Goal: Task Accomplishment & Management: Manage account settings

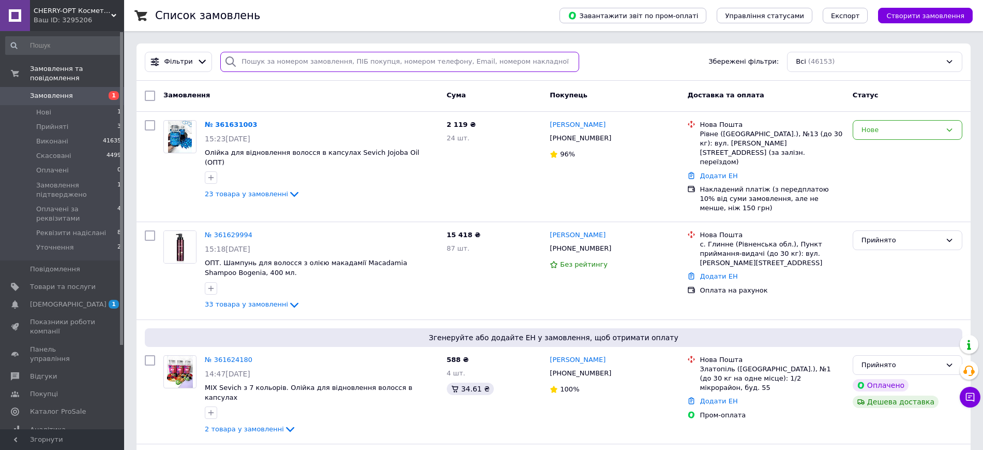
click at [310, 58] on input "search" at bounding box center [399, 62] width 359 height 20
paste input "361563893"
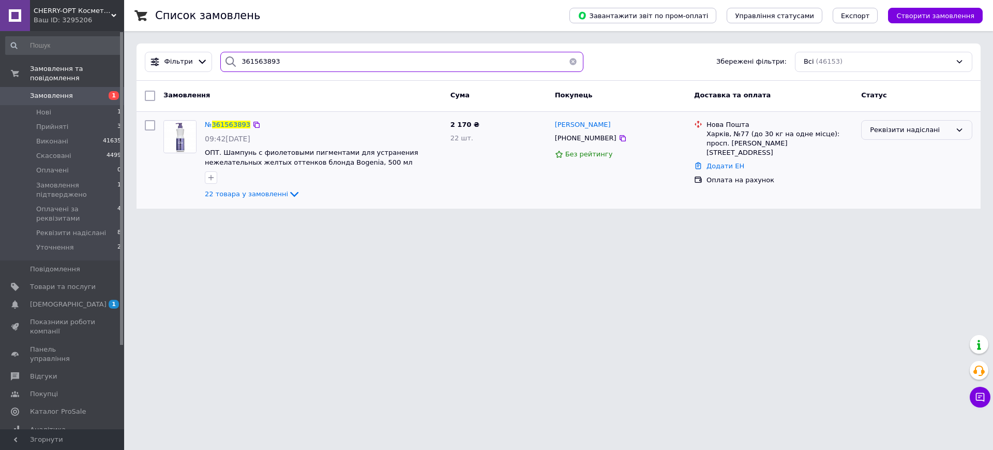
type input "361563893"
click at [912, 123] on div "Реквізити надіслані" at bounding box center [916, 130] width 111 height 20
click at [914, 201] on li "Оплачені за реквізитами" at bounding box center [917, 210] width 110 height 19
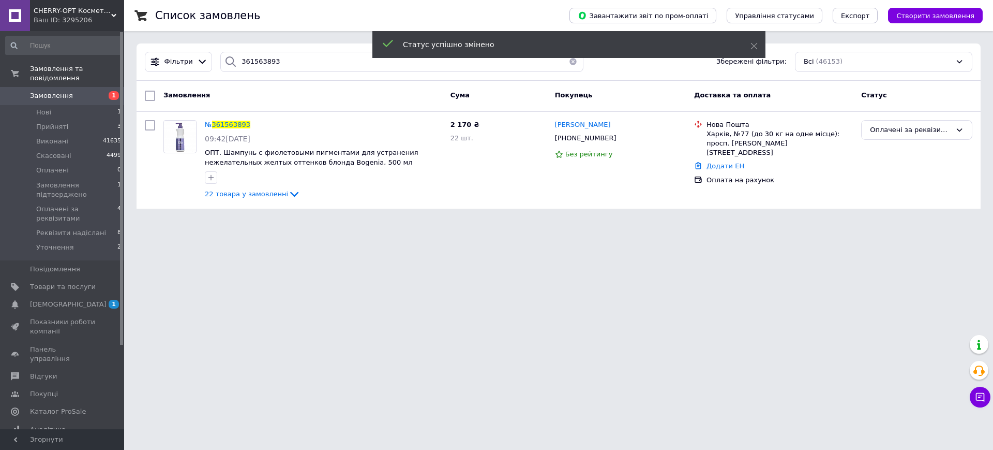
click at [80, 91] on span "Замовлення" at bounding box center [63, 95] width 66 height 9
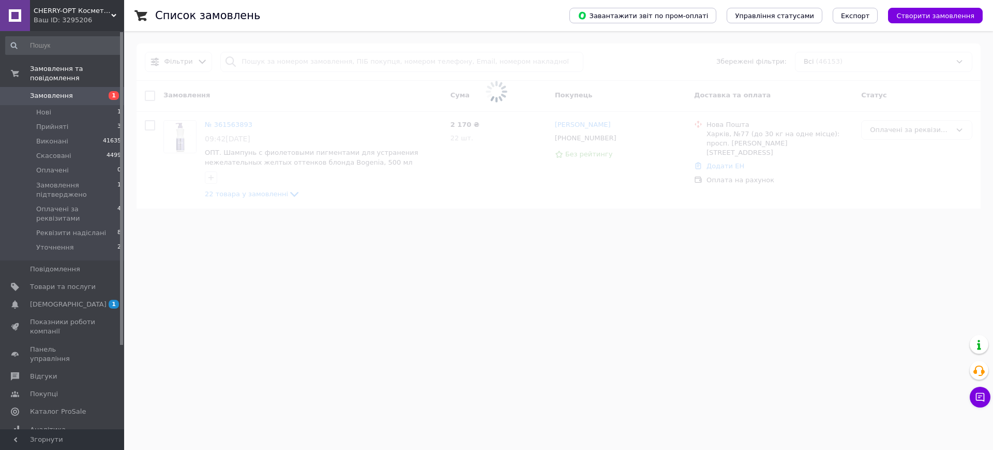
click at [62, 92] on link "Замовлення 1" at bounding box center [63, 96] width 127 height 18
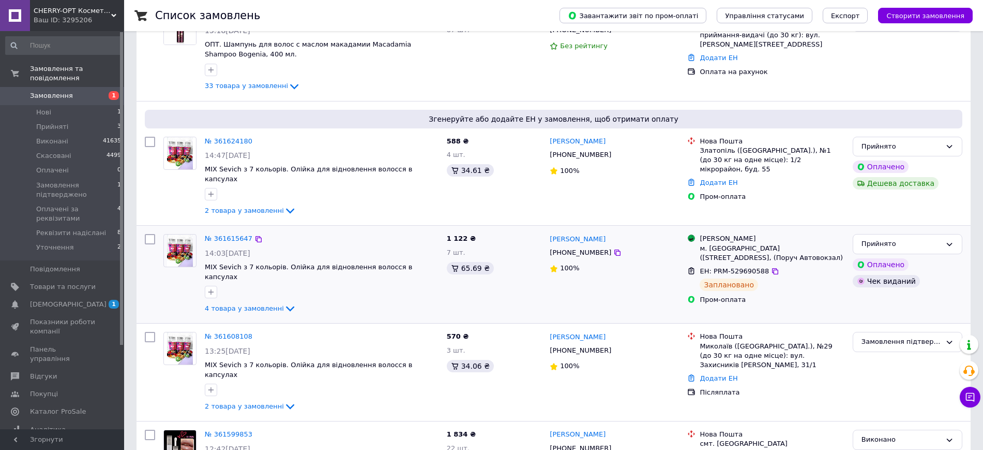
scroll to position [259, 0]
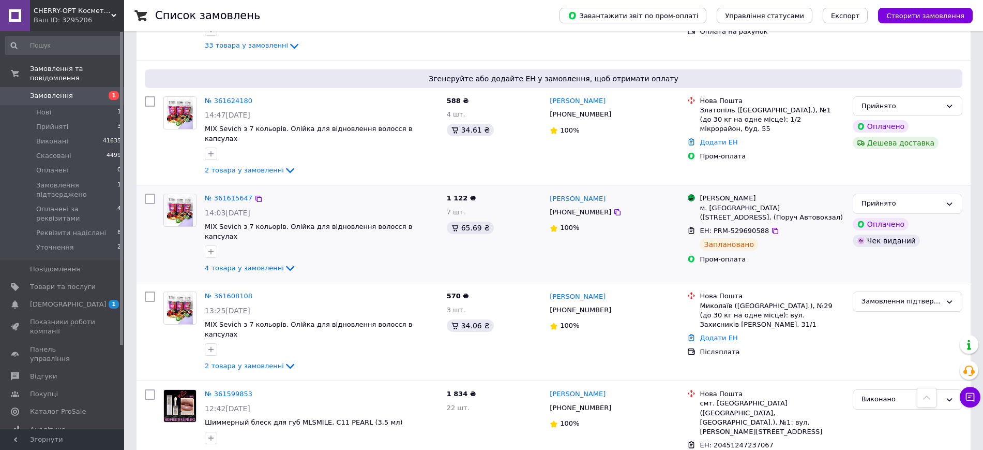
drag, startPoint x: 929, startPoint y: 167, endPoint x: 934, endPoint y: 182, distance: 15.4
click at [930, 198] on div "Прийнято" at bounding box center [902, 203] width 80 height 11
click at [888, 216] on li "Виконано" at bounding box center [908, 225] width 109 height 19
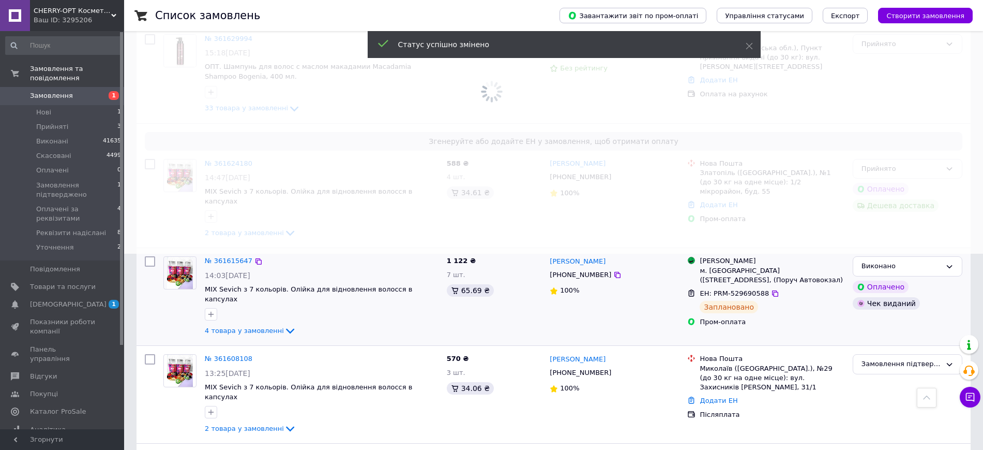
scroll to position [129, 0]
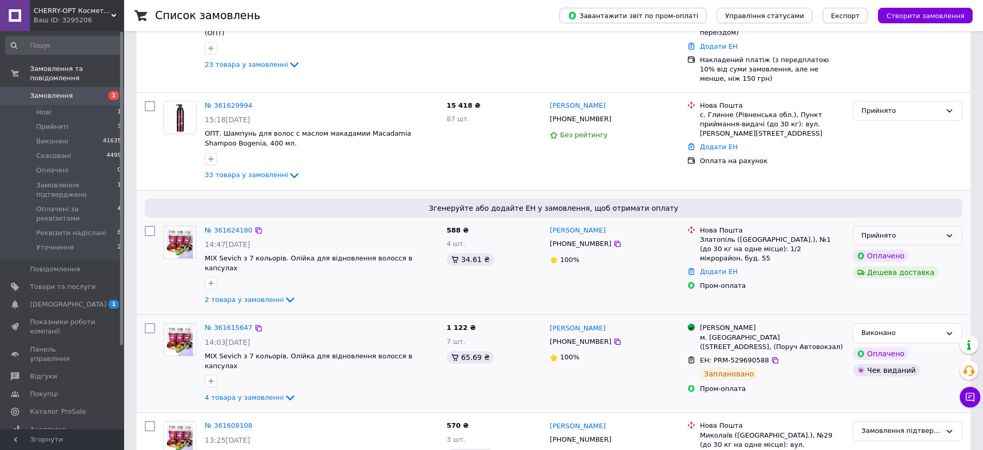
click at [935, 230] on div "Прийнято" at bounding box center [902, 235] width 80 height 11
drag, startPoint x: 891, startPoint y: 273, endPoint x: 377, endPoint y: 70, distance: 552.6
click at [891, 285] on li "Оплачено" at bounding box center [908, 294] width 109 height 19
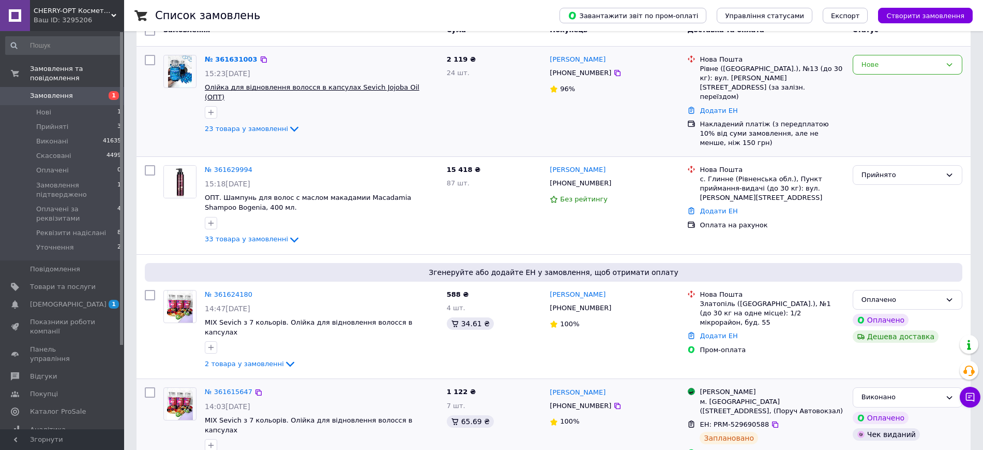
scroll to position [0, 0]
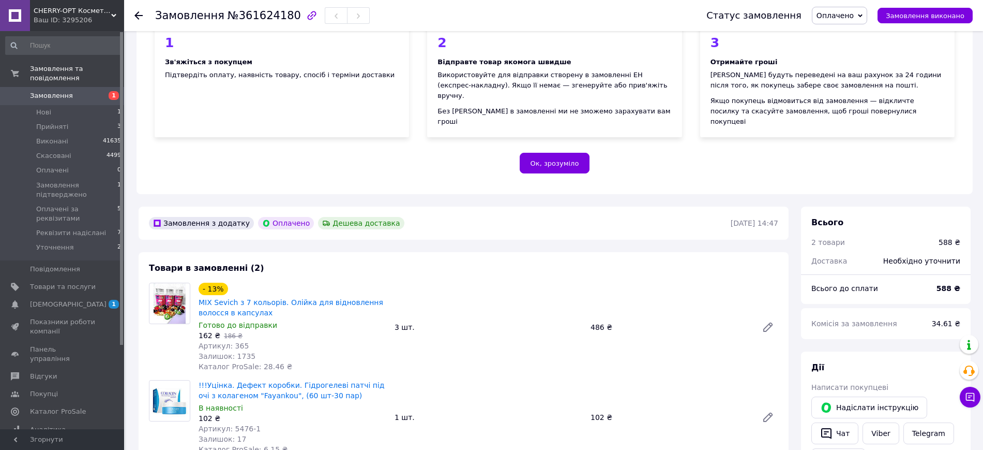
scroll to position [194, 0]
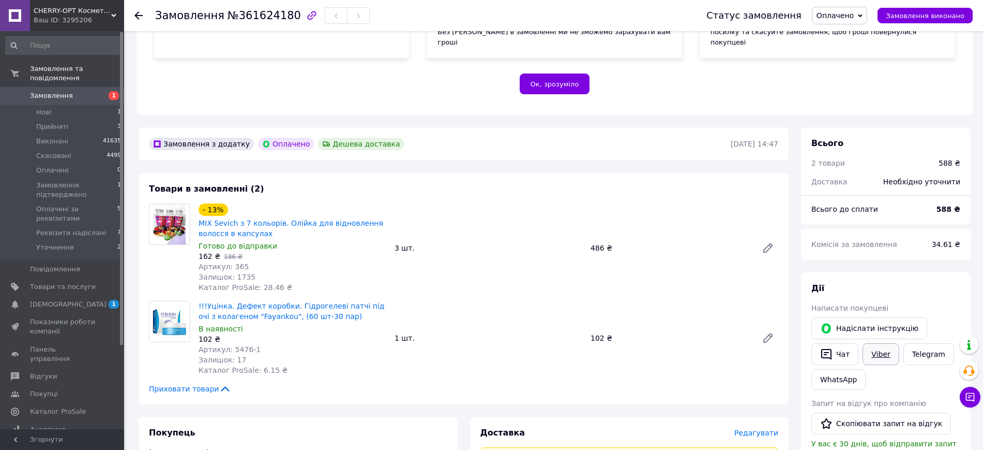
click at [883, 343] on link "Viber" at bounding box center [881, 354] width 36 height 22
click at [947, 243] on div "34.61 ₴" at bounding box center [946, 244] width 41 height 23
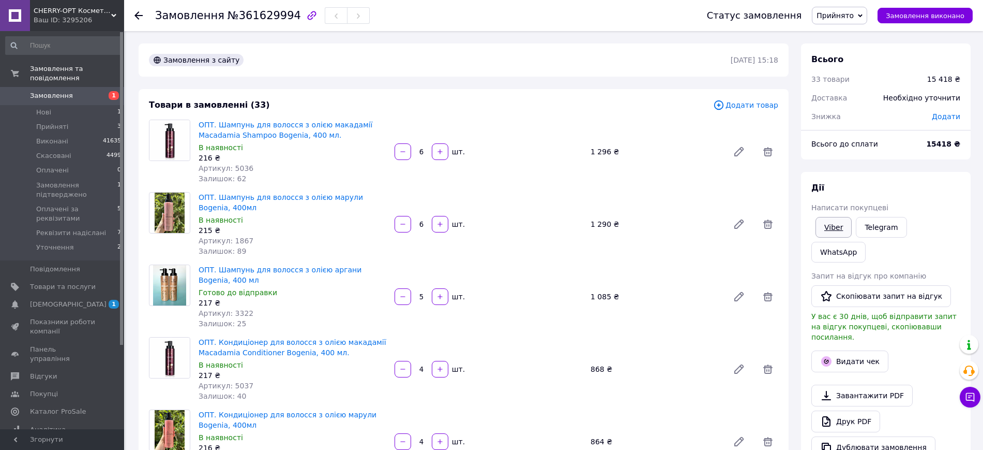
click at [839, 227] on link "Viber" at bounding box center [834, 227] width 36 height 21
drag, startPoint x: 950, startPoint y: 196, endPoint x: 937, endPoint y: 184, distance: 17.6
click at [949, 193] on div "Дії Написати покупцеві Viber Telegram WhatsApp Запит на відгук про компанію   С…" at bounding box center [886, 320] width 149 height 276
click at [252, 17] on span "№361629994" at bounding box center [264, 15] width 73 height 12
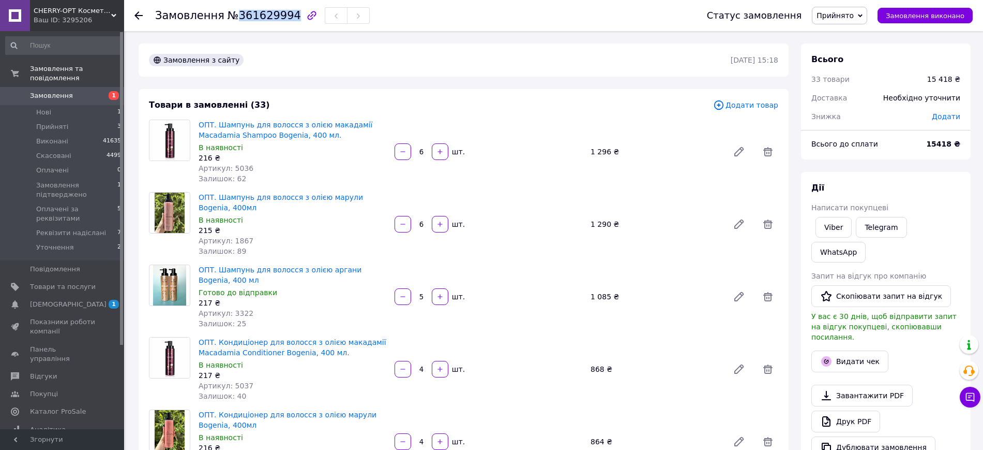
copy span "361629994"
click at [854, 16] on span "Прийнято" at bounding box center [835, 15] width 37 height 8
click at [868, 106] on li "Реквізити надіслані" at bounding box center [866, 114] width 106 height 16
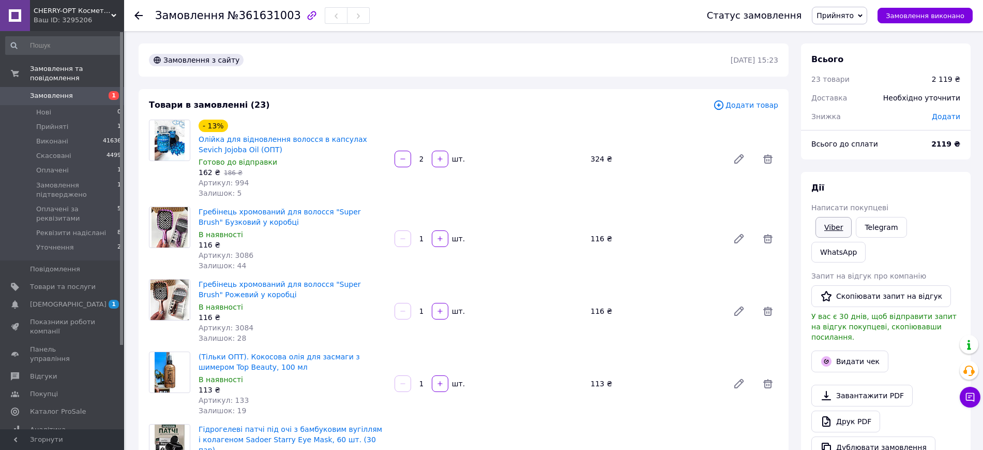
click at [826, 220] on link "Viber" at bounding box center [834, 227] width 36 height 21
click at [942, 192] on div "Дії" at bounding box center [886, 188] width 149 height 12
click at [235, 17] on span "№361631003" at bounding box center [264, 15] width 73 height 12
drag, startPoint x: 235, startPoint y: 17, endPoint x: 248, endPoint y: 17, distance: 12.9
click at [248, 17] on span "№361631003" at bounding box center [264, 15] width 73 height 12
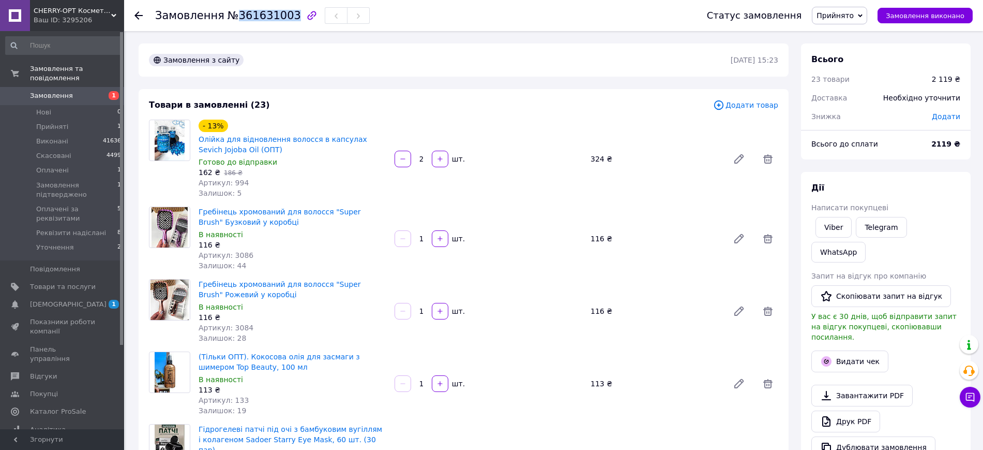
click at [248, 17] on span "№361631003" at bounding box center [264, 15] width 73 height 12
copy span "361631003"
click at [854, 14] on span "Прийнято" at bounding box center [835, 15] width 37 height 8
click at [872, 115] on li "Реквізити надіслані" at bounding box center [866, 114] width 106 height 16
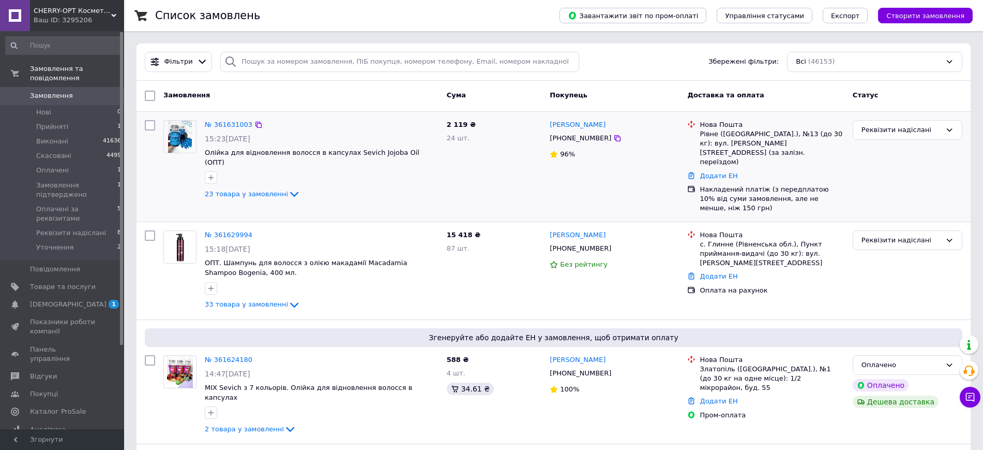
click at [951, 157] on div "Реквізити надіслані" at bounding box center [908, 166] width 118 height 101
